Goal: Find specific page/section: Find specific page/section

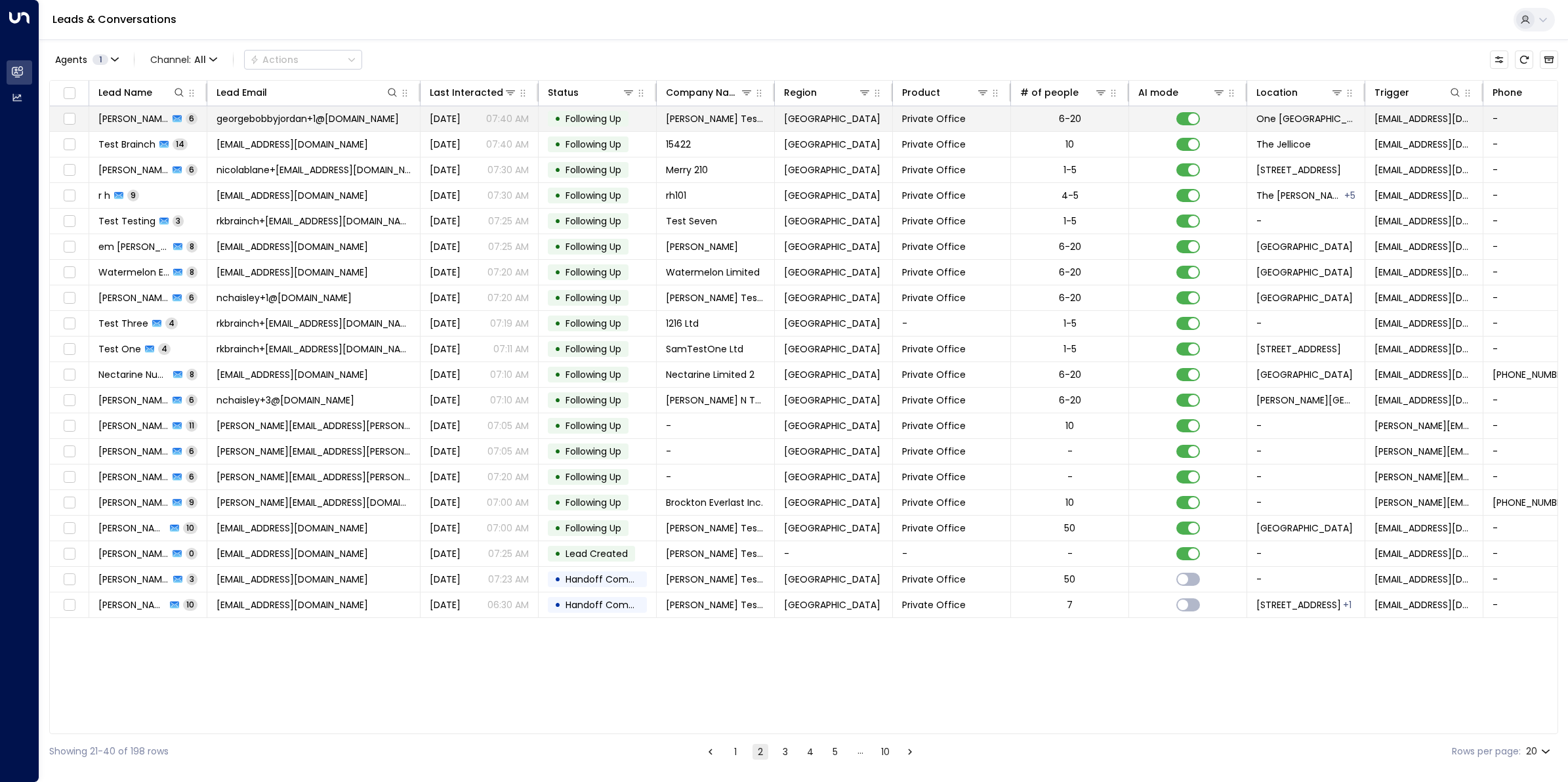
click at [121, 115] on span "[PERSON_NAME] Test 2" at bounding box center [134, 119] width 71 height 13
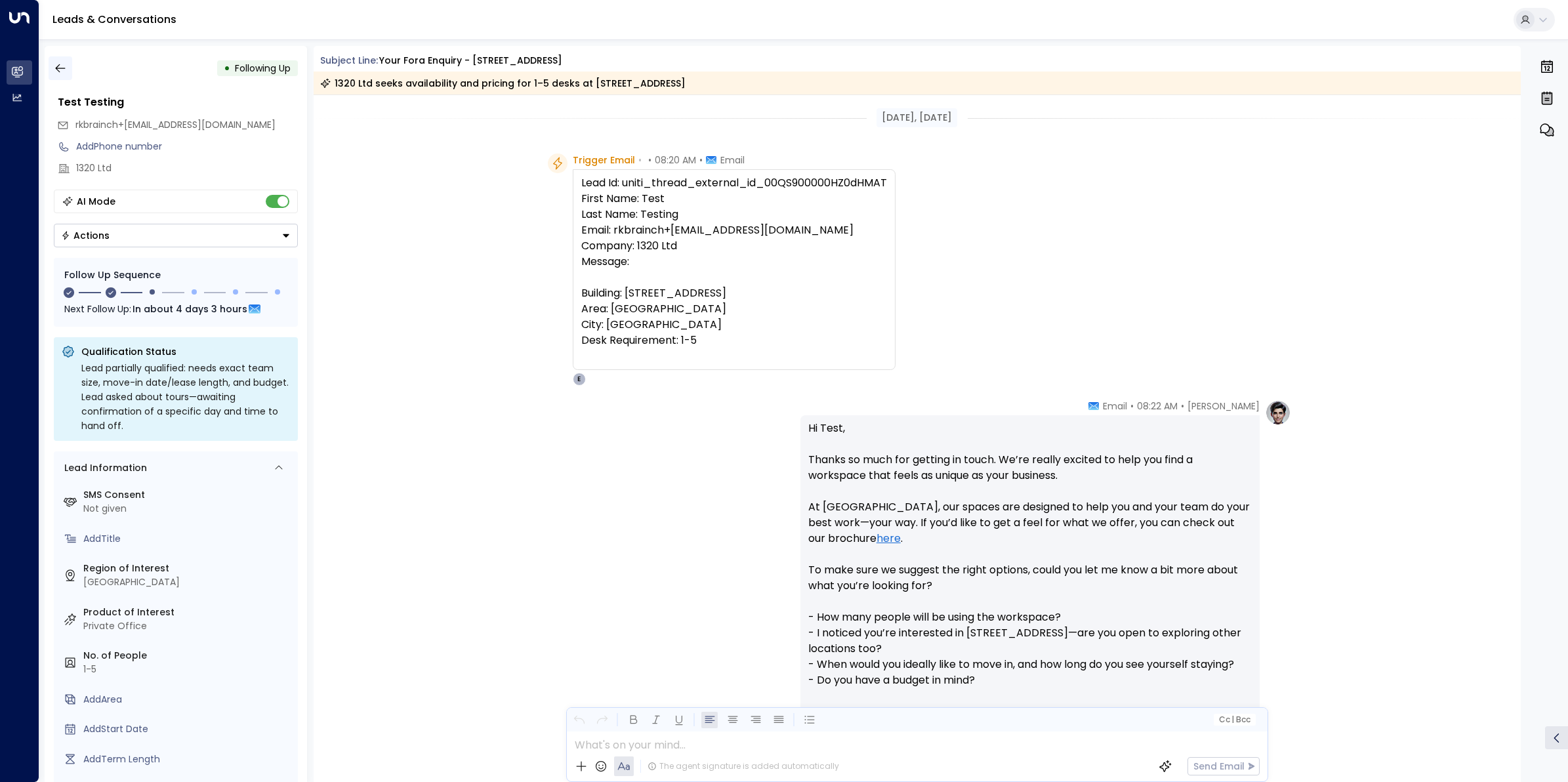
click at [54, 65] on icon "button" at bounding box center [60, 68] width 13 height 13
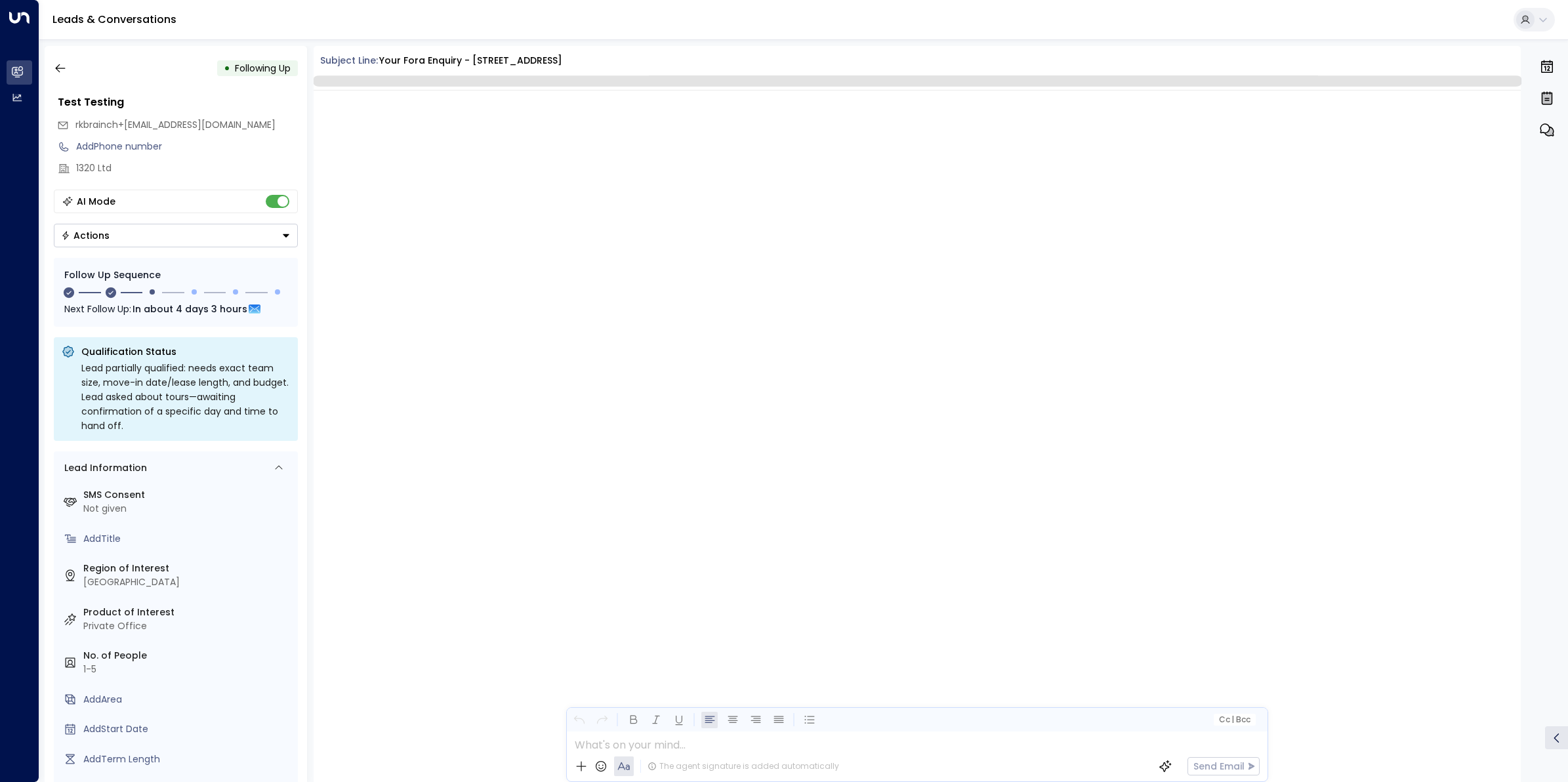
scroll to position [1375, 0]
